Goal: Task Accomplishment & Management: Manage account settings

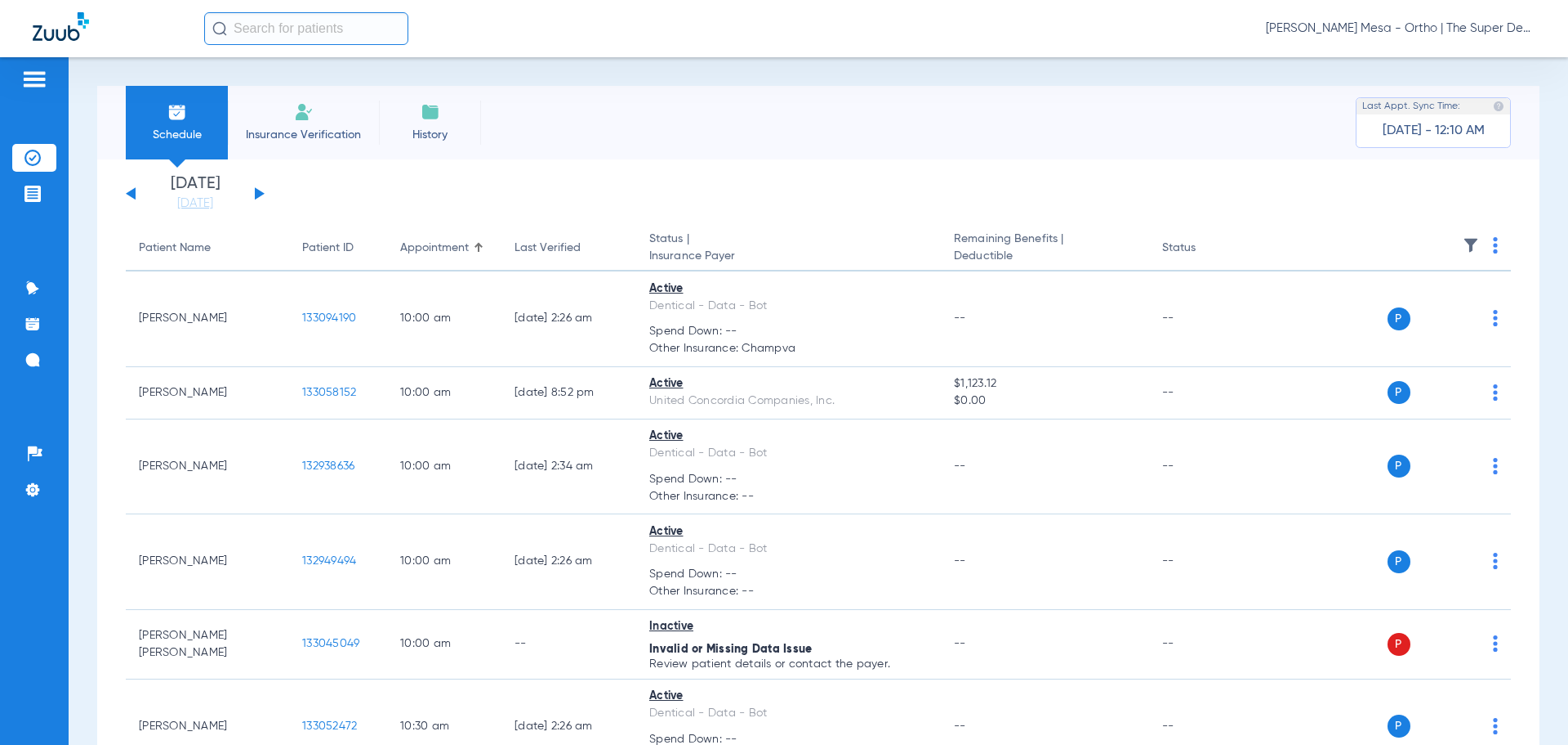
click at [316, 137] on span "Insurance Verification" at bounding box center [303, 134] width 126 height 16
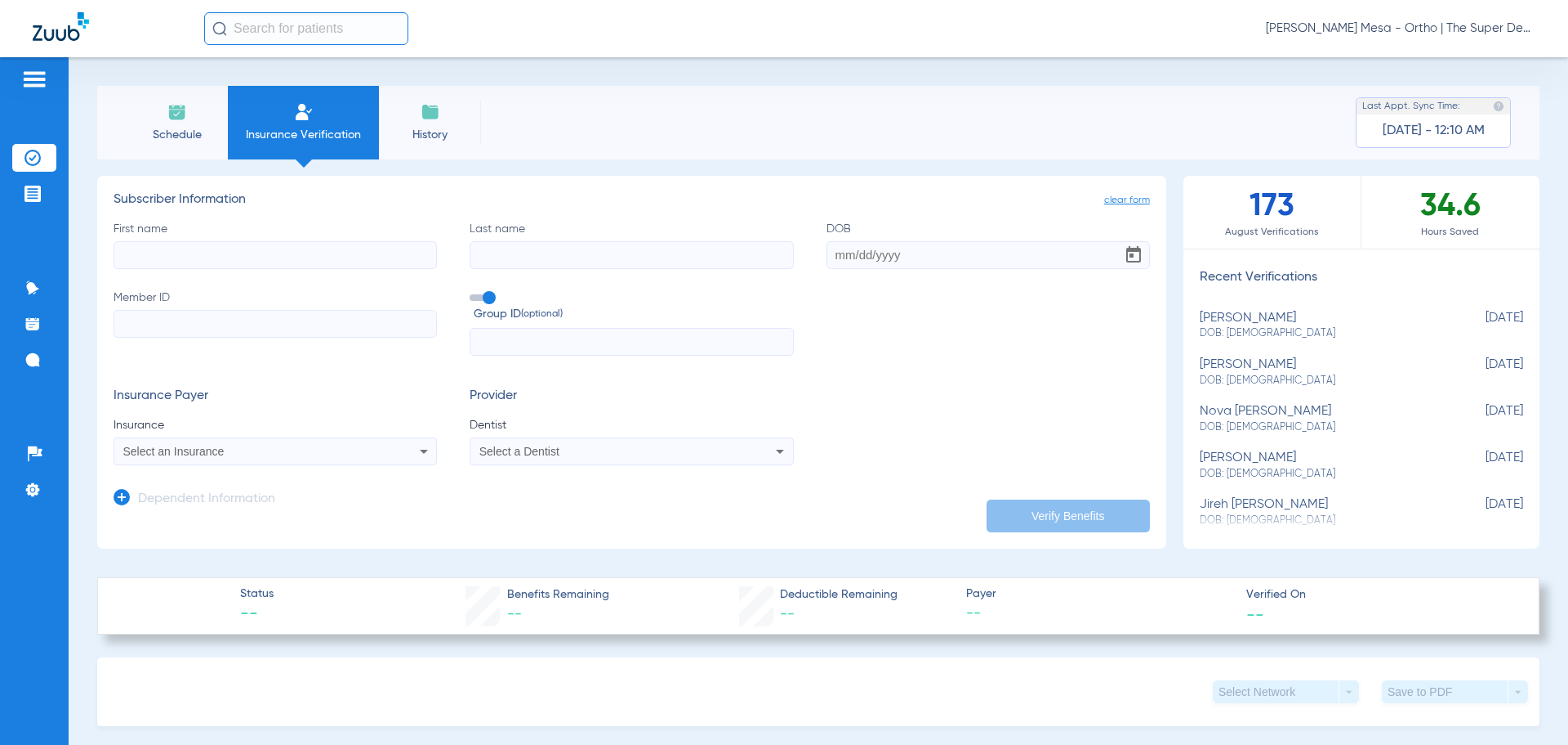
click at [212, 124] on li "Schedule" at bounding box center [177, 122] width 102 height 74
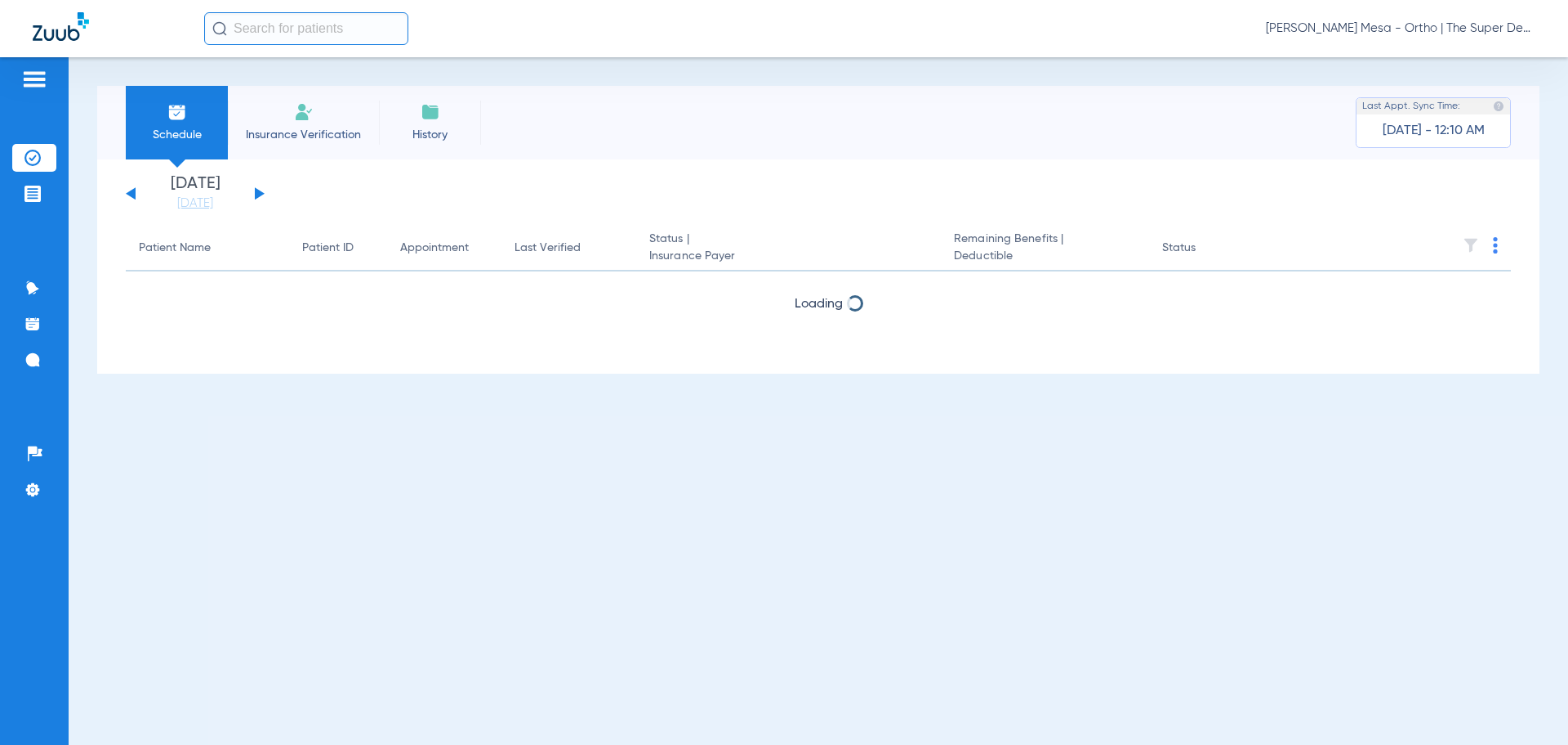
click at [1422, 32] on span "[PERSON_NAME] Mesa - Ortho | The Super Dentists" at bounding box center [1401, 28] width 270 height 16
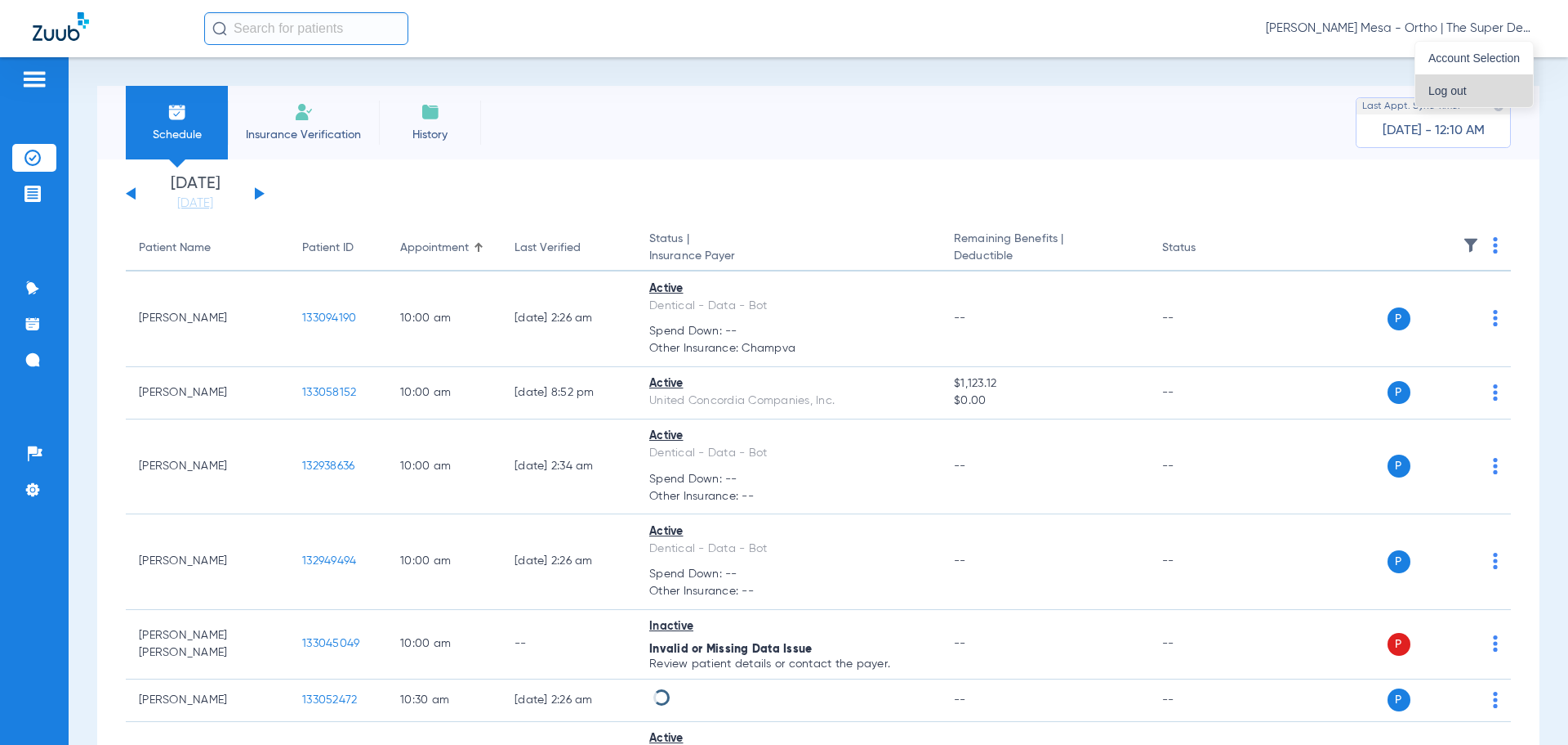
click at [1477, 94] on span "Log out" at bounding box center [1474, 91] width 92 height 12
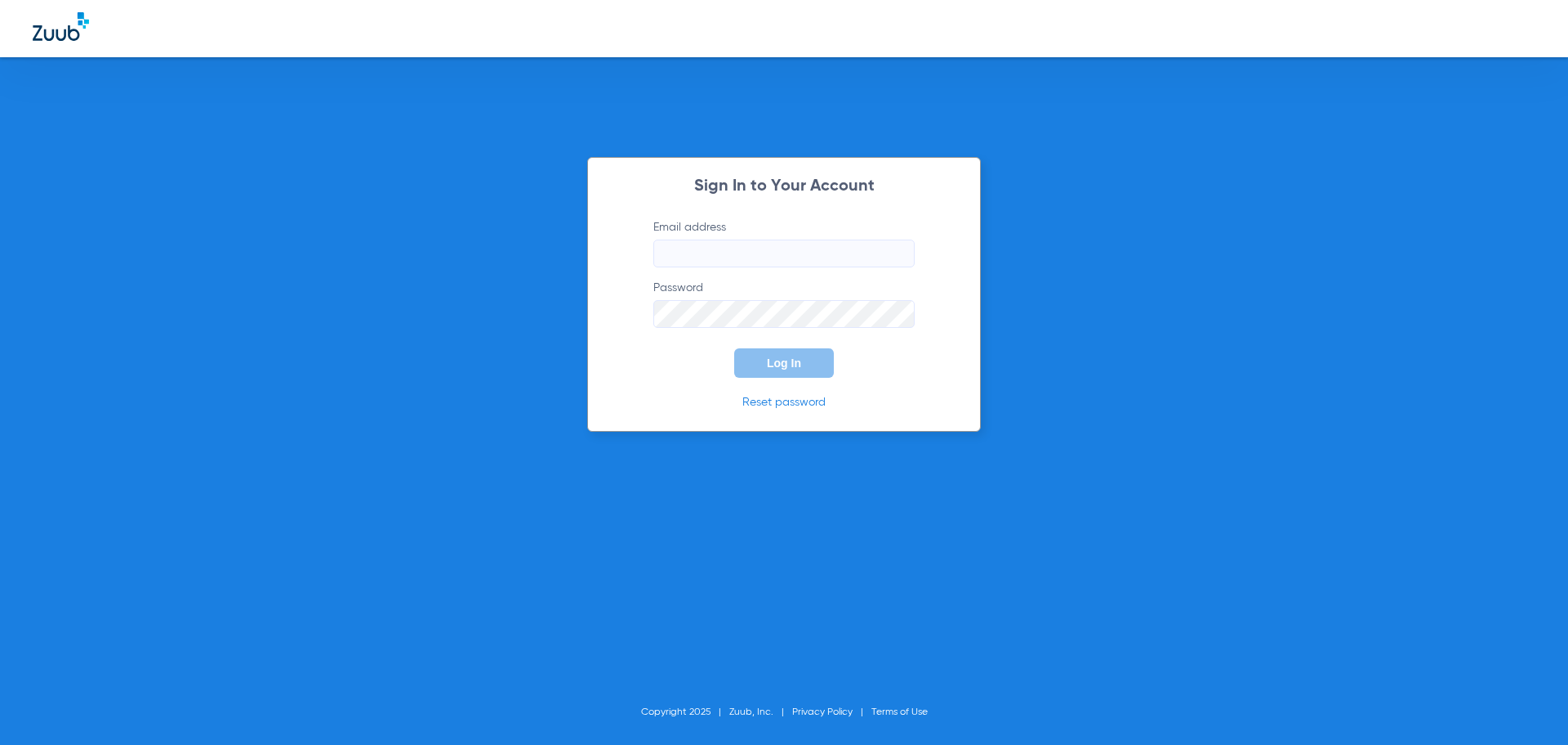
type input "[PERSON_NAME][EMAIL_ADDRESS][PERSON_NAME][DOMAIN_NAME]"
click at [748, 241] on input "[PERSON_NAME][EMAIL_ADDRESS][PERSON_NAME][DOMAIN_NAME]" at bounding box center [784, 253] width 261 height 28
click at [697, 369] on form "Email address [PERSON_NAME][EMAIL_ADDRESS][PERSON_NAME][DOMAIN_NAME] Password L…" at bounding box center [784, 298] width 311 height 159
click at [774, 365] on span "Log In" at bounding box center [784, 363] width 35 height 13
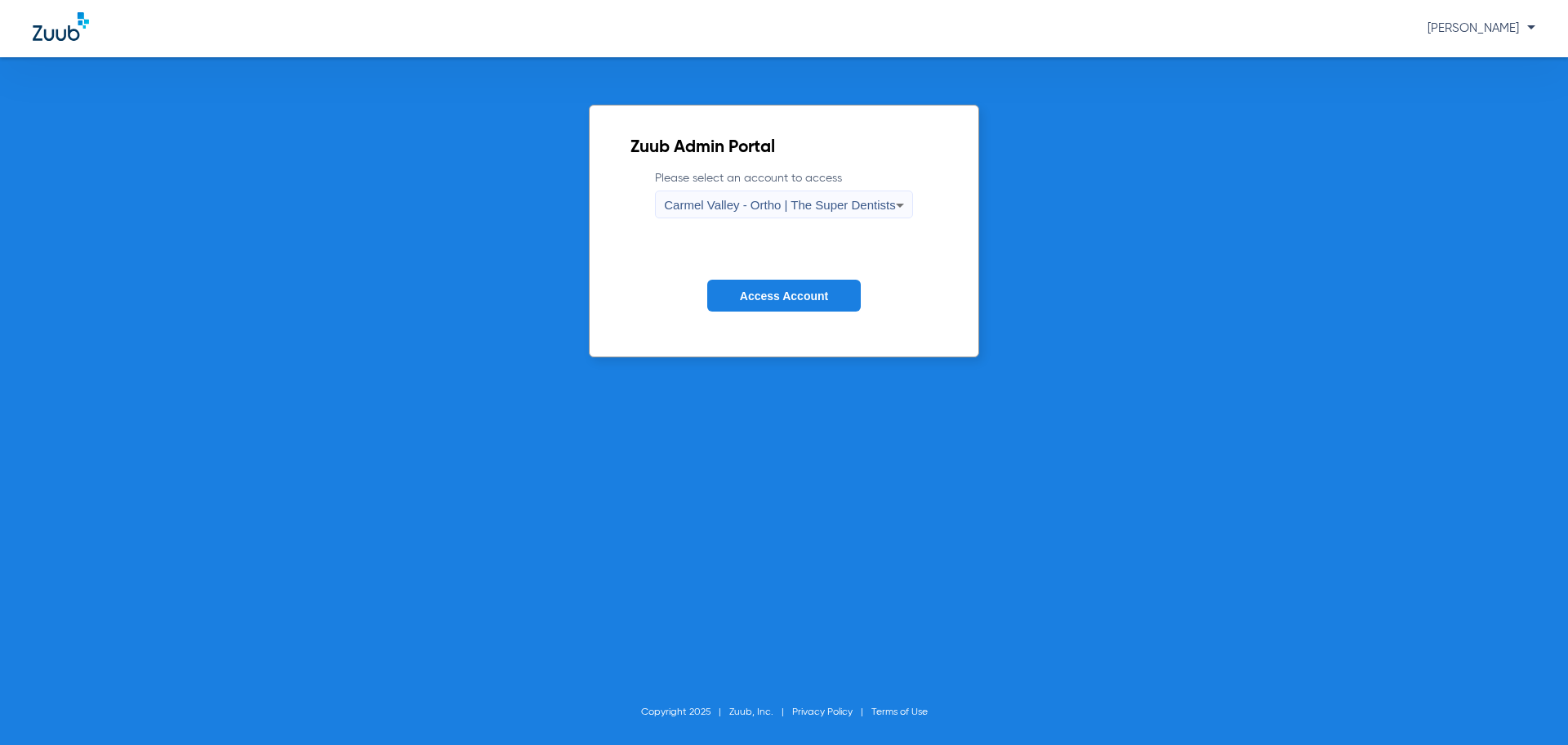
click at [789, 198] on span "Carmel Valley - Ortho | The Super Dentists" at bounding box center [779, 204] width 232 height 14
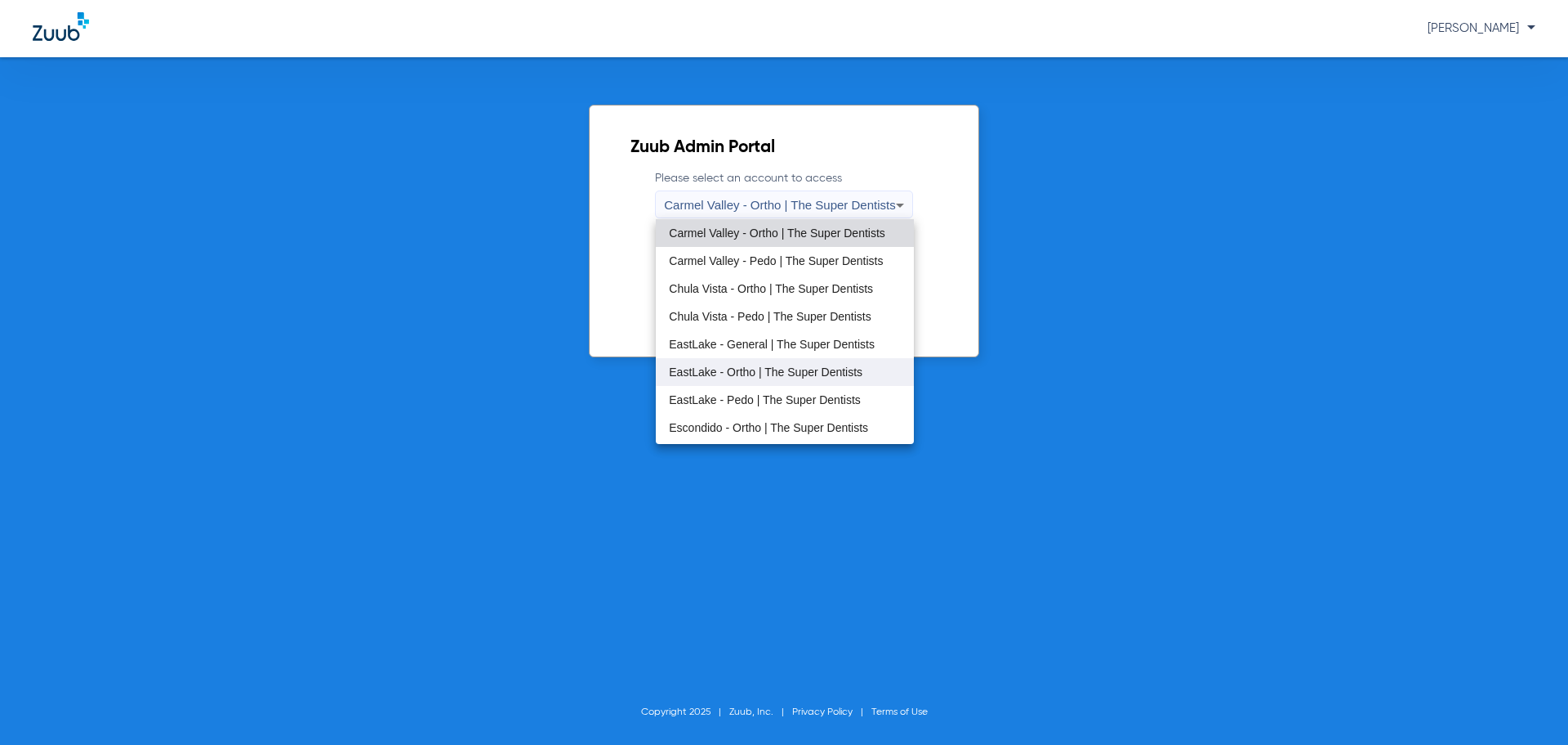
drag, startPoint x: 767, startPoint y: 392, endPoint x: 767, endPoint y: 369, distance: 23.0
click at [767, 369] on div "Carmel Valley - Ortho | The Super Dentists Carmel Valley - Pedo | The Super Den…" at bounding box center [784, 331] width 257 height 224
click at [767, 369] on span "EastLake - Ortho | The Super Dentists" at bounding box center [765, 372] width 193 height 12
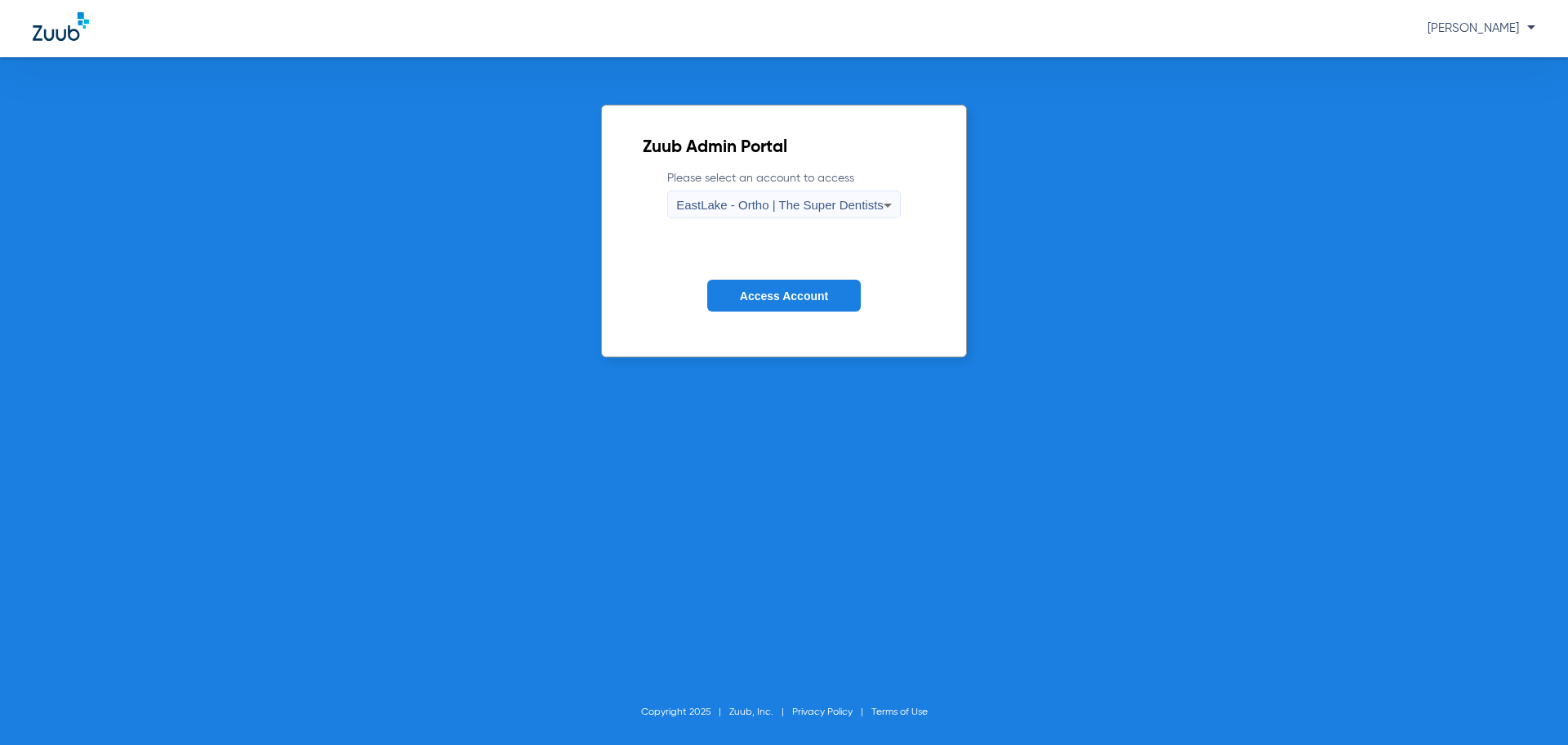
click at [713, 296] on button "Access Account" at bounding box center [784, 295] width 153 height 32
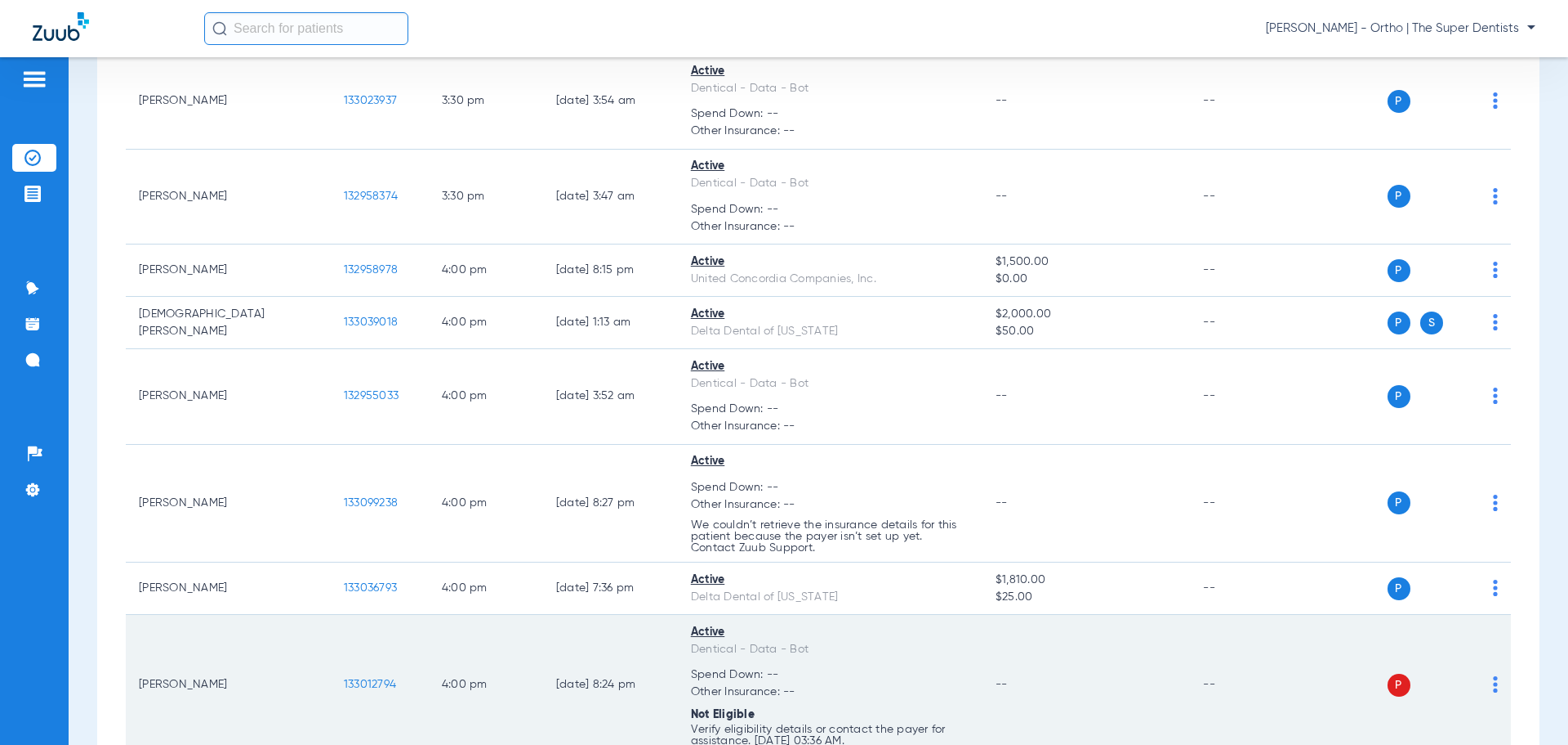
scroll to position [3842, 0]
